Goal: Obtain resource: Obtain resource

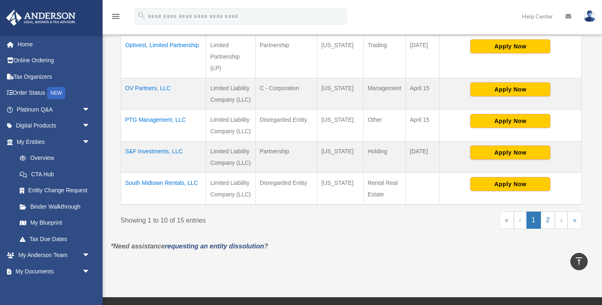
scroll to position [414, 0]
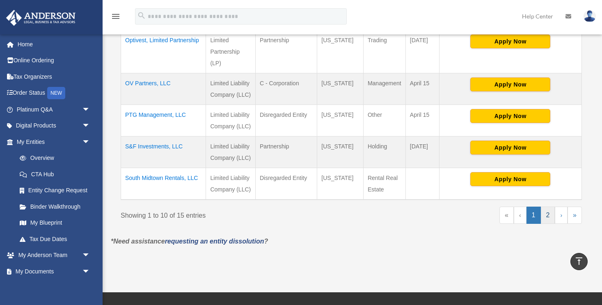
click at [550, 215] on link "2" at bounding box center [548, 215] width 14 height 17
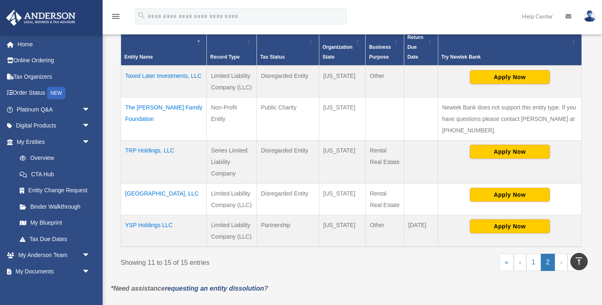
scroll to position [190, 0]
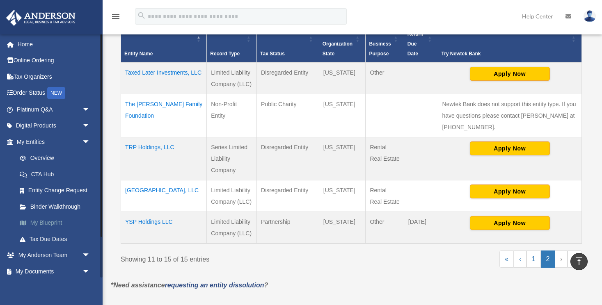
click at [53, 222] on link "My Blueprint" at bounding box center [56, 223] width 91 height 16
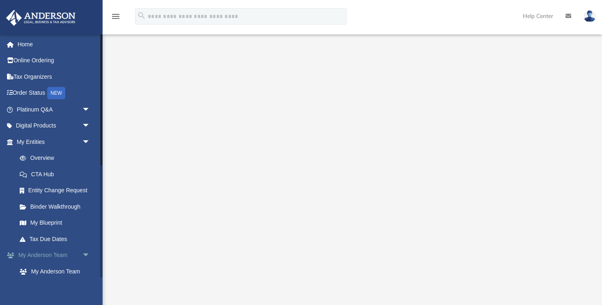
click at [87, 252] on span "arrow_drop_down" at bounding box center [90, 255] width 16 height 17
click at [87, 269] on span "arrow_drop_down" at bounding box center [90, 271] width 16 height 17
click at [87, 269] on span "arrow_drop_up" at bounding box center [90, 271] width 16 height 17
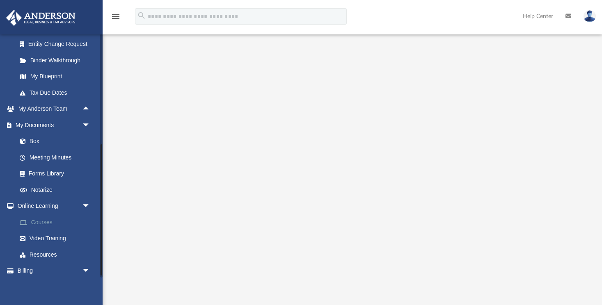
scroll to position [160, 0]
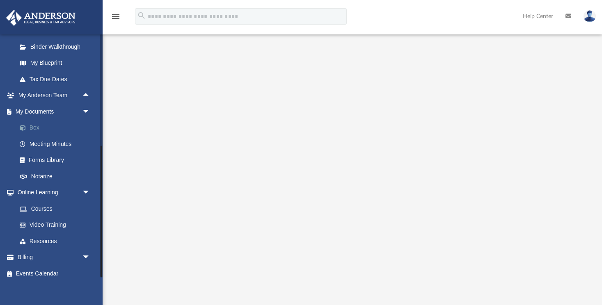
click at [37, 126] on link "Box" at bounding box center [56, 128] width 91 height 16
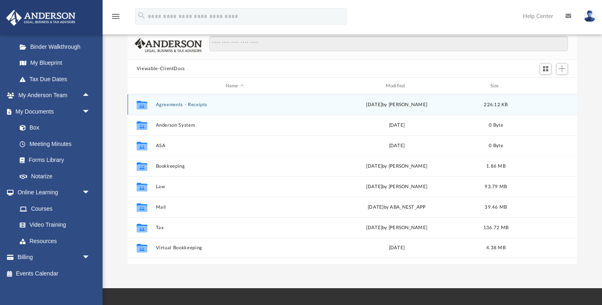
scroll to position [50, 0]
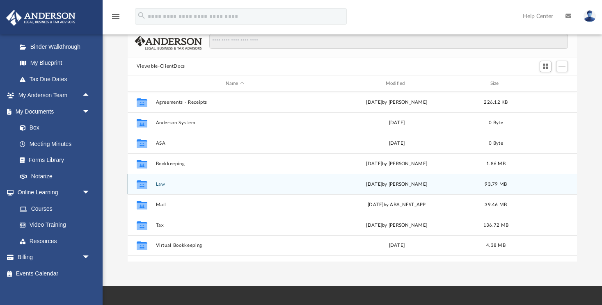
click at [156, 182] on button "Law" at bounding box center [235, 184] width 158 height 5
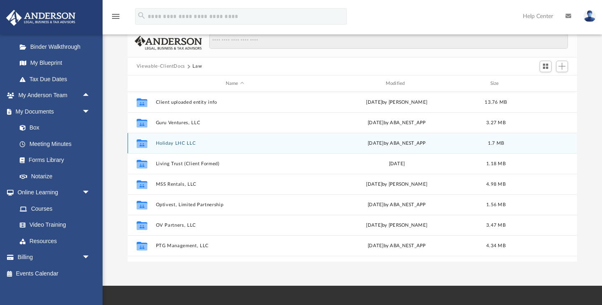
click at [185, 142] on button "Holiday LHC LLC" at bounding box center [235, 143] width 158 height 5
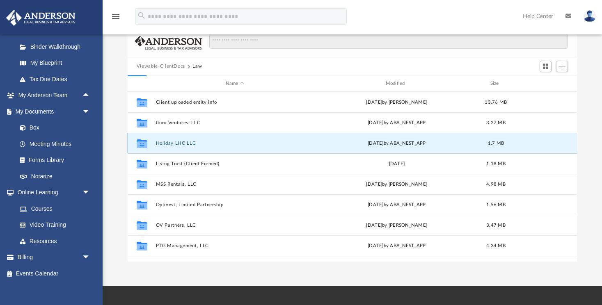
click at [185, 142] on button "Holiday LHC LLC" at bounding box center [235, 143] width 158 height 5
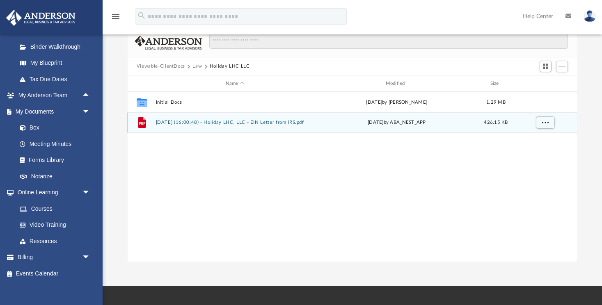
click at [186, 121] on button "[DATE] (16:00:48) - Holiday LHC, LLC - EIN Letter from IRS.pdf" at bounding box center [235, 122] width 158 height 5
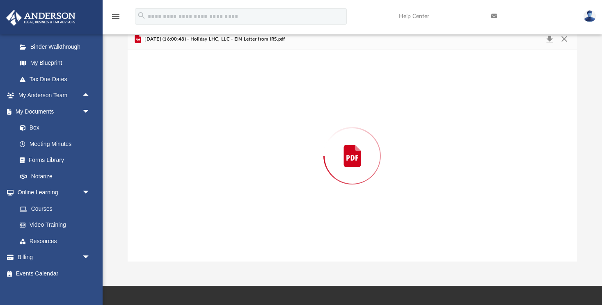
click at [186, 121] on div "Preview" at bounding box center [352, 156] width 449 height 212
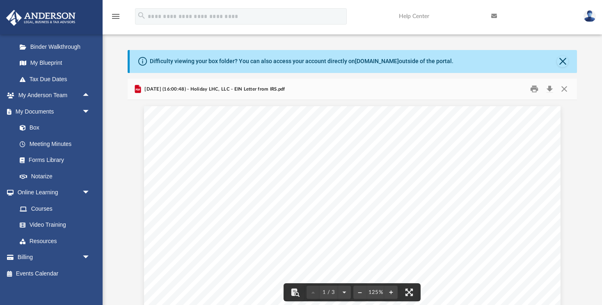
scroll to position [0, 0]
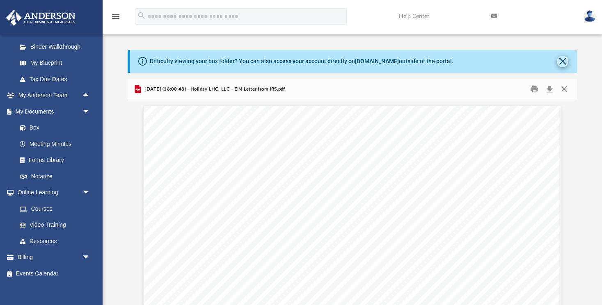
click at [563, 62] on button "Close" at bounding box center [562, 61] width 11 height 11
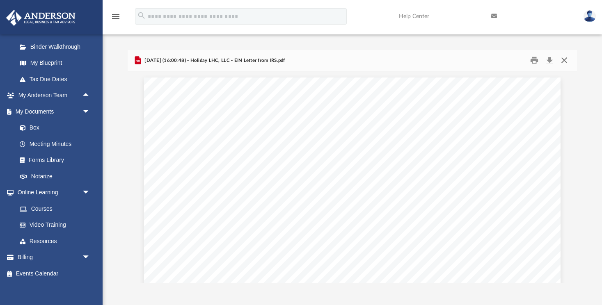
click at [563, 62] on button "Close" at bounding box center [564, 60] width 15 height 13
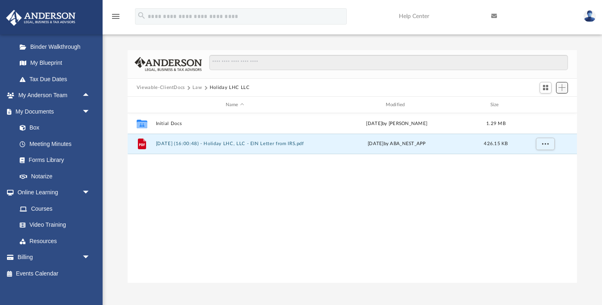
click at [563, 88] on span "Add" at bounding box center [561, 87] width 7 height 7
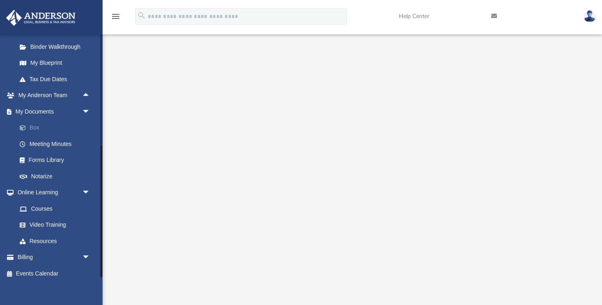
click at [36, 126] on link "Box" at bounding box center [56, 128] width 91 height 16
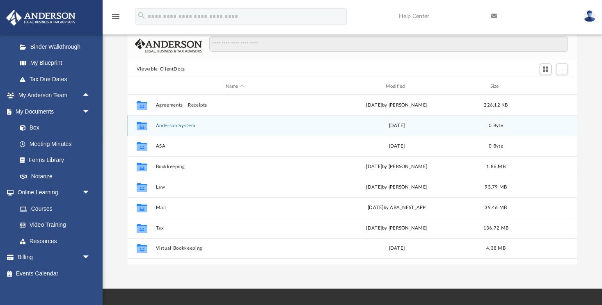
scroll to position [49, 0]
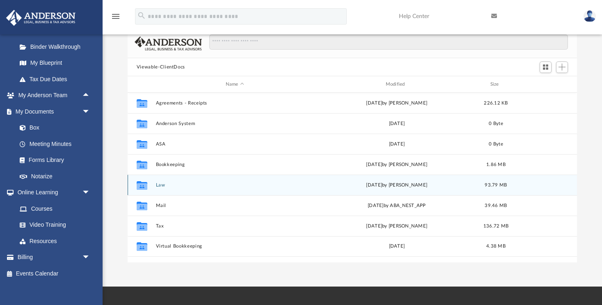
click at [160, 185] on button "Law" at bounding box center [235, 185] width 158 height 5
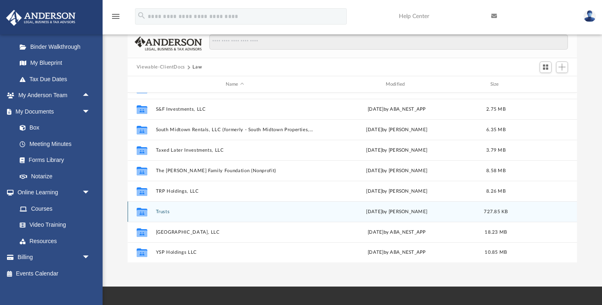
scroll to position [158, 0]
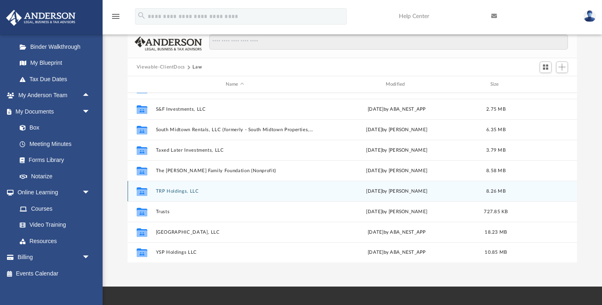
click at [159, 188] on div "Collaborated Folder TRP Holdings, LLC [DATE] by [PERSON_NAME] 8.26 MB" at bounding box center [352, 191] width 449 height 21
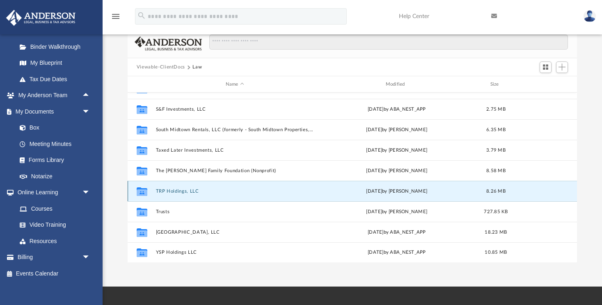
click at [162, 191] on button "TRP Holdings, LLC" at bounding box center [235, 191] width 158 height 5
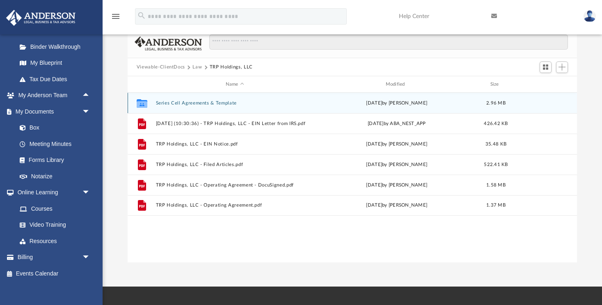
click at [204, 103] on button "Series Cell Agreements & Template" at bounding box center [235, 103] width 158 height 5
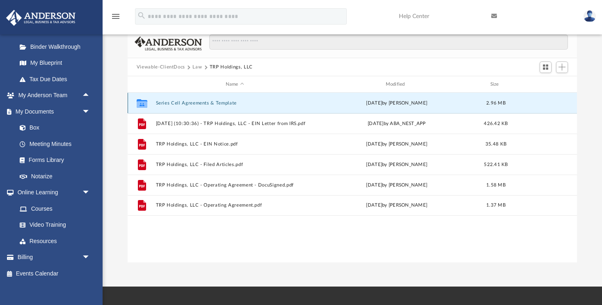
click at [204, 103] on button "Series Cell Agreements & Template" at bounding box center [235, 103] width 158 height 5
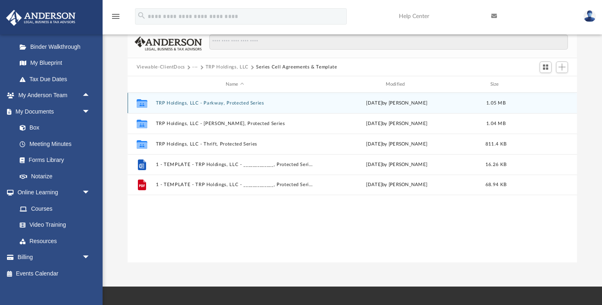
click at [231, 104] on button "TRP Holdings, LLC - Parkway, Protected Series" at bounding box center [235, 103] width 158 height 5
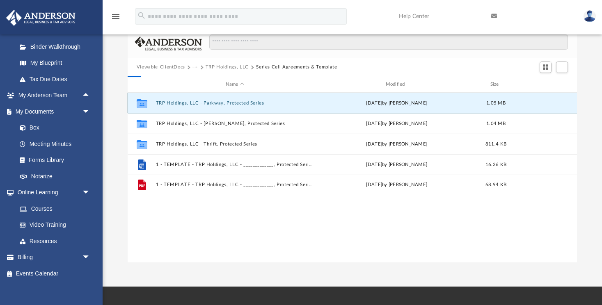
click at [231, 104] on button "TRP Holdings, LLC - Parkway, Protected Series" at bounding box center [235, 103] width 158 height 5
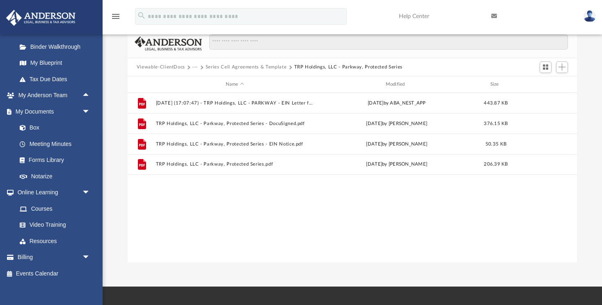
click at [289, 67] on span at bounding box center [290, 67] width 4 height 4
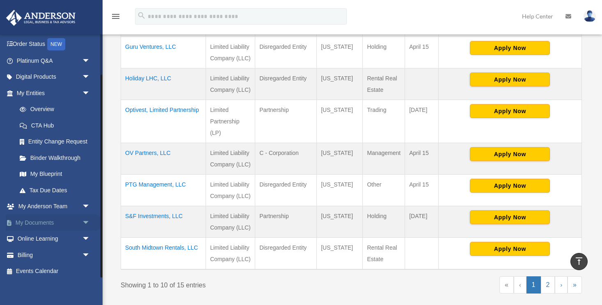
scroll to position [345, 0]
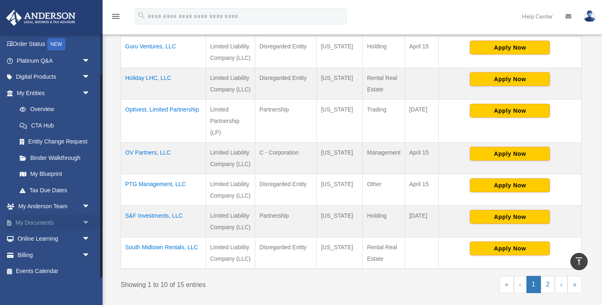
click at [86, 222] on span "arrow_drop_down" at bounding box center [90, 223] width 16 height 17
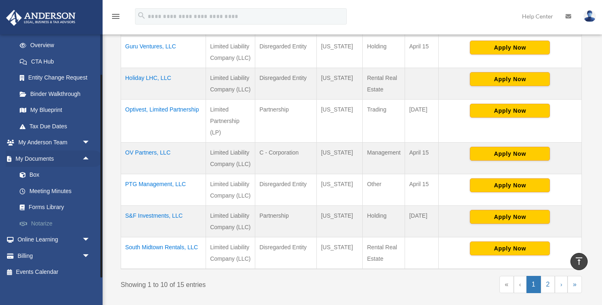
scroll to position [112, 0]
click at [38, 173] on link "Box" at bounding box center [56, 175] width 91 height 16
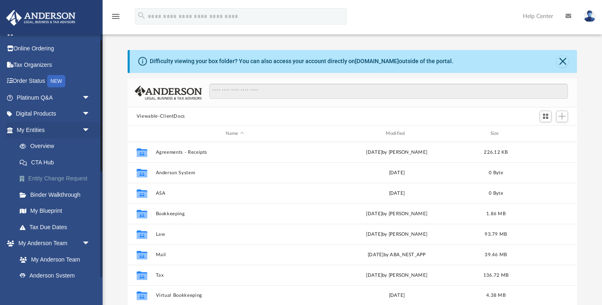
scroll to position [14, 0]
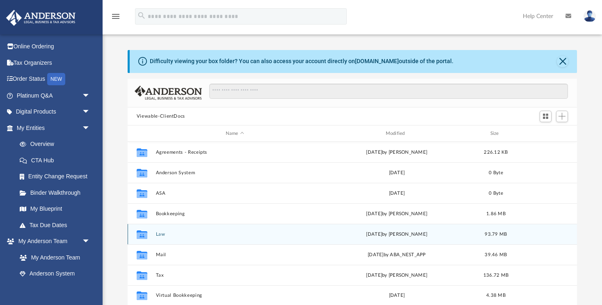
click at [147, 232] on icon "grid" at bounding box center [142, 235] width 11 height 9
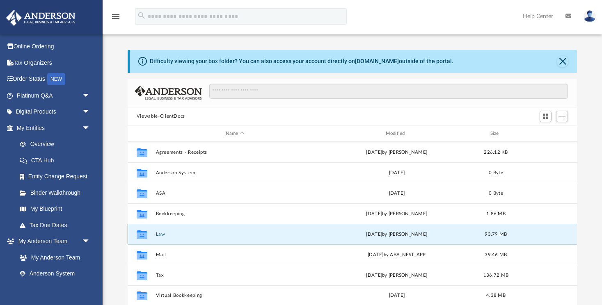
click at [158, 235] on button "Law" at bounding box center [235, 234] width 158 height 5
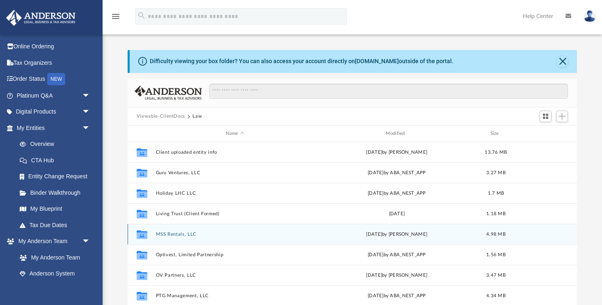
click at [158, 235] on button "MSS Rentals, LLC" at bounding box center [235, 234] width 158 height 5
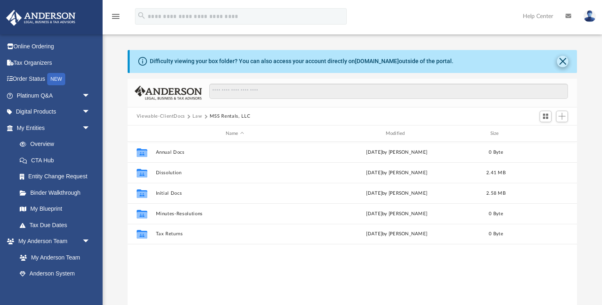
click at [563, 60] on button "Close" at bounding box center [562, 61] width 11 height 11
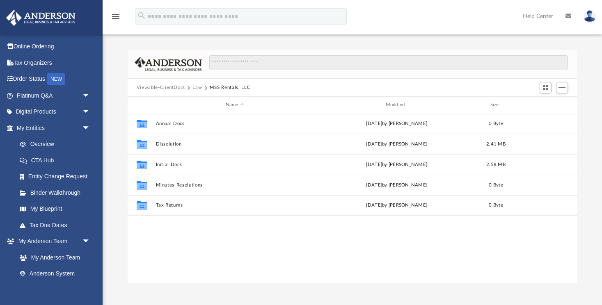
click at [198, 88] on button "Law" at bounding box center [196, 87] width 9 height 7
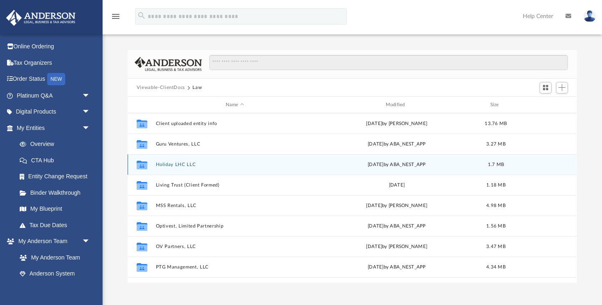
click at [172, 165] on button "Holiday LHC LLC" at bounding box center [235, 164] width 158 height 5
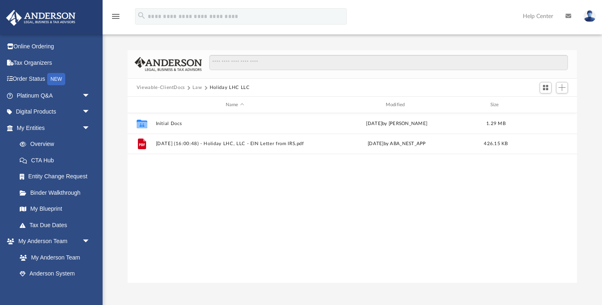
click at [197, 85] on button "Law" at bounding box center [196, 87] width 9 height 7
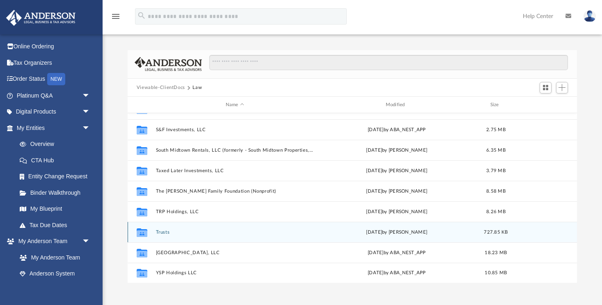
scroll to position [158, 0]
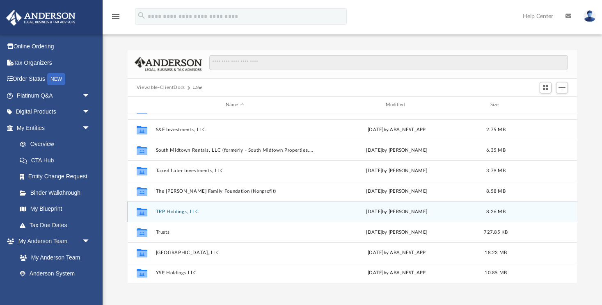
click at [177, 214] on button "TRP Holdings, LLC" at bounding box center [235, 211] width 158 height 5
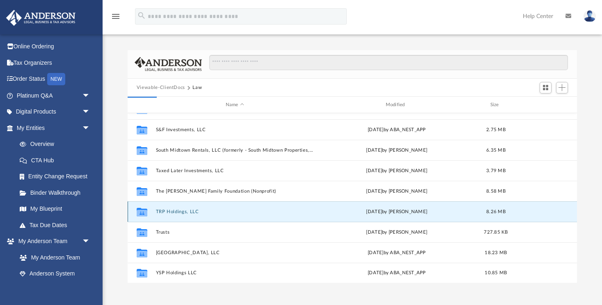
scroll to position [0, 0]
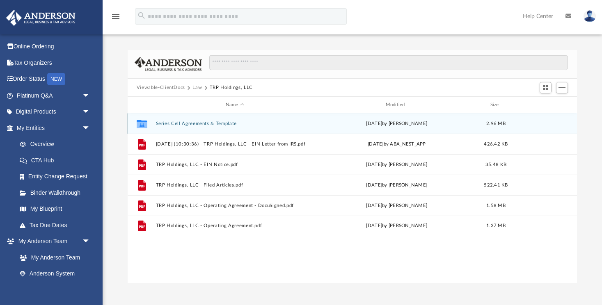
click at [198, 123] on button "Series Cell Agreements & Template" at bounding box center [235, 123] width 158 height 5
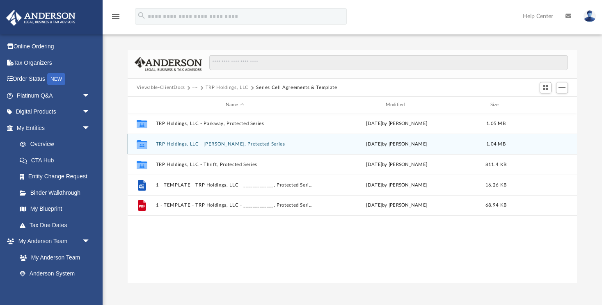
click at [195, 142] on button "TRP Holdings, LLC - [PERSON_NAME], Protected Series" at bounding box center [235, 144] width 158 height 5
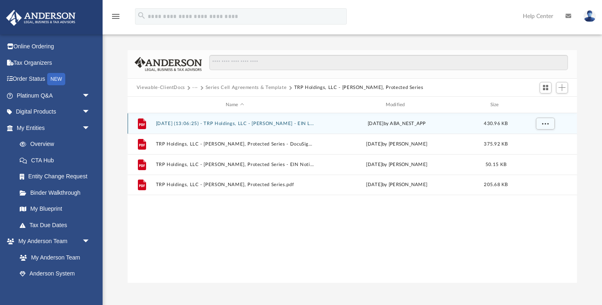
click at [221, 124] on button "[DATE] (13:06:25) - TRP Holdings, LLC - [PERSON_NAME] - EIN Letter from IRS.pdf" at bounding box center [235, 123] width 158 height 5
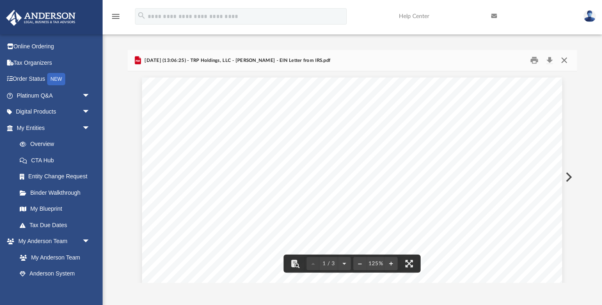
click at [563, 62] on button "Close" at bounding box center [564, 60] width 15 height 13
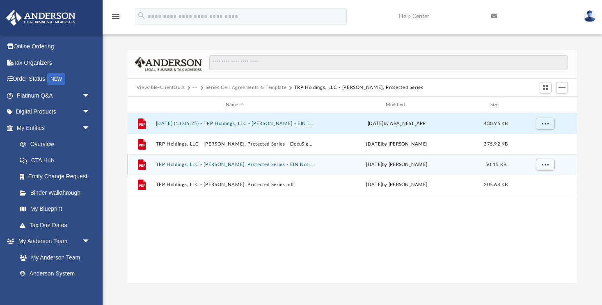
click at [242, 166] on button "TRP Holdings, LLC - [PERSON_NAME], Protected Series - EIN Notice.pdf" at bounding box center [235, 164] width 158 height 5
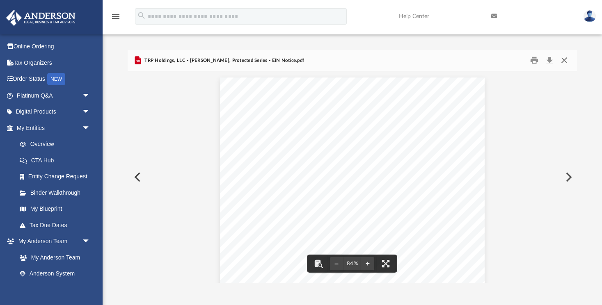
click at [564, 61] on button "Close" at bounding box center [564, 60] width 15 height 13
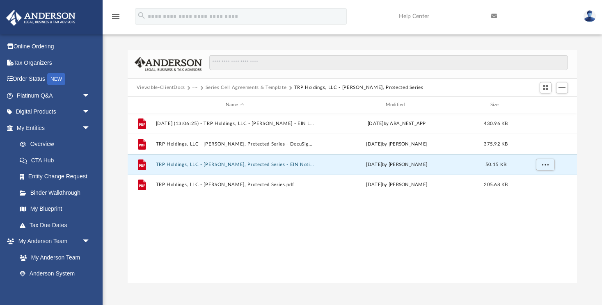
click at [270, 88] on button "Series Cell Agreements & Template" at bounding box center [246, 87] width 81 height 7
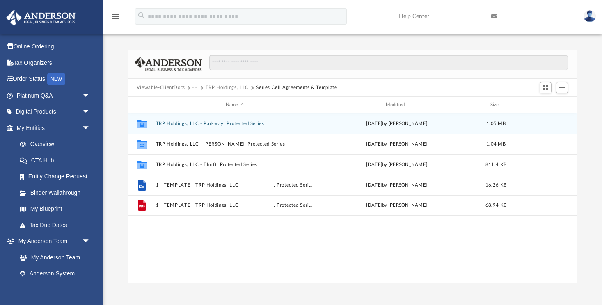
click at [231, 123] on button "TRP Holdings, LLC - Parkway, Protected Series" at bounding box center [235, 123] width 158 height 5
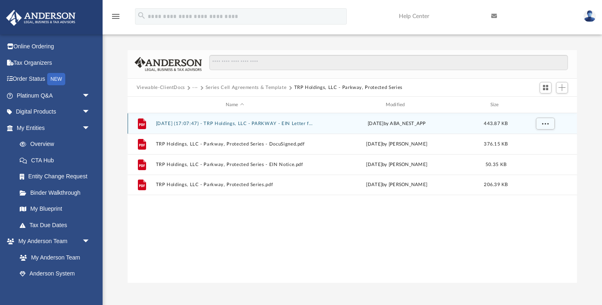
click at [231, 123] on button "[DATE] (17:07:47) - TRP Holdings, LLC - PARKWAY - EIN Letter from IRS.pdf" at bounding box center [235, 123] width 158 height 5
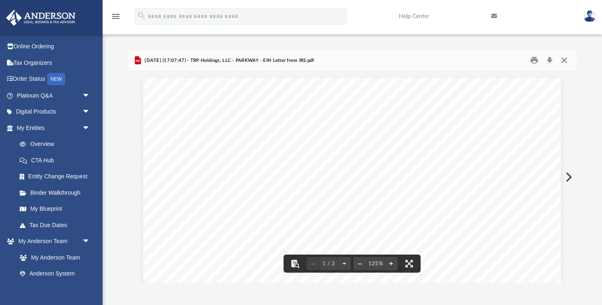
click at [564, 59] on button "Close" at bounding box center [564, 60] width 15 height 13
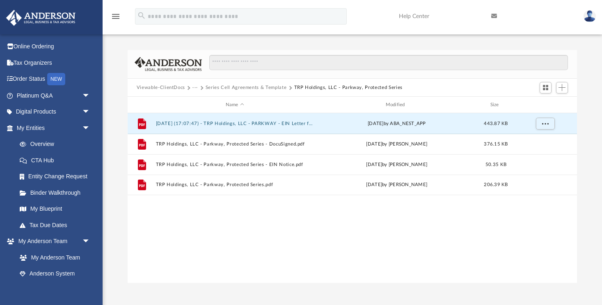
click at [277, 86] on button "Series Cell Agreements & Template" at bounding box center [246, 87] width 81 height 7
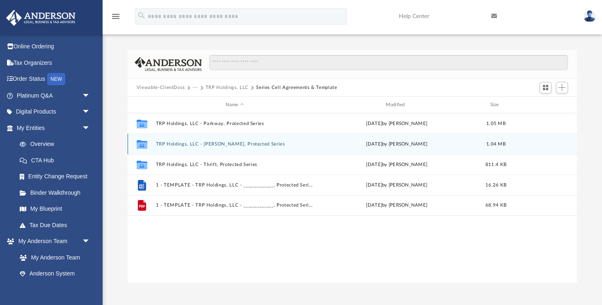
click at [242, 143] on button "TRP Holdings, LLC - [PERSON_NAME], Protected Series" at bounding box center [235, 144] width 158 height 5
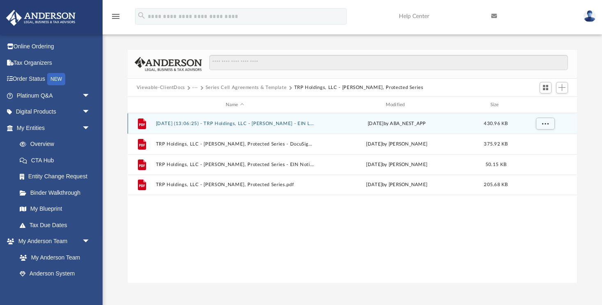
click at [245, 121] on button "[DATE] (13:06:25) - TRP Holdings, LLC - [PERSON_NAME] - EIN Letter from IRS.pdf" at bounding box center [235, 123] width 158 height 5
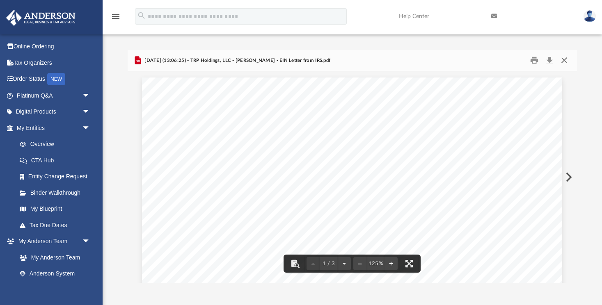
click at [565, 58] on button "Close" at bounding box center [564, 60] width 15 height 13
